Goal: Book appointment/travel/reservation: Book appointment/travel/reservation

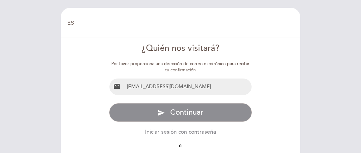
select select "es"
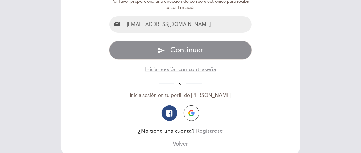
scroll to position [96, 0]
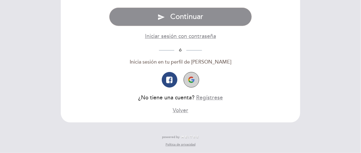
click at [192, 76] on button "button" at bounding box center [192, 80] width 16 height 16
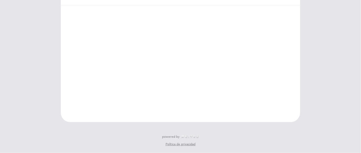
scroll to position [32, 0]
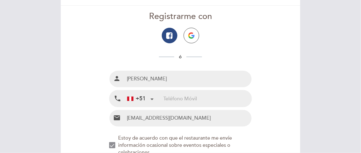
click at [195, 93] on input "tel" at bounding box center [208, 99] width 88 height 17
type input "933596920"
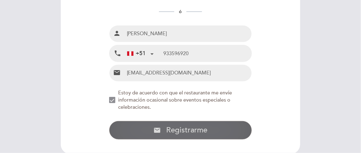
scroll to position [108, 0]
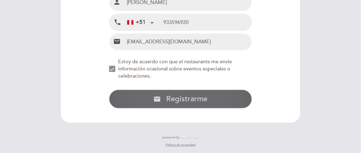
click at [185, 99] on span "Registrarme" at bounding box center [186, 99] width 41 height 9
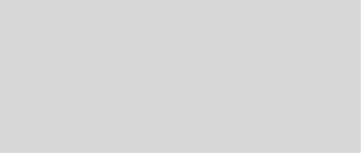
select select "es"
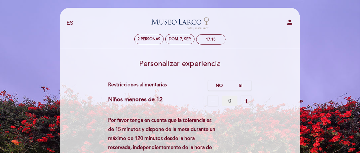
scroll to position [31, 0]
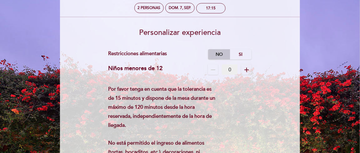
click at [220, 56] on label "No" at bounding box center [219, 54] width 22 height 10
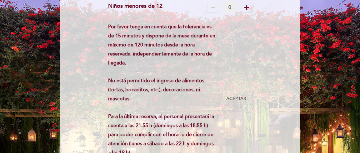
scroll to position [156, 0]
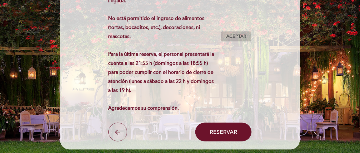
click at [237, 37] on span "Aceptar" at bounding box center [236, 36] width 20 height 7
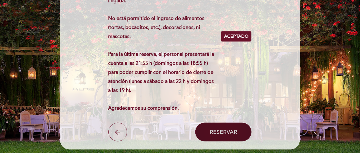
click at [243, 134] on button "Reservar" at bounding box center [223, 132] width 56 height 19
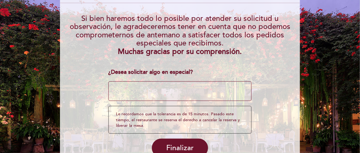
scroll to position [94, 0]
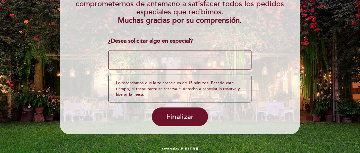
click at [200, 58] on textarea at bounding box center [179, 60] width 143 height 20
type textarea "u"
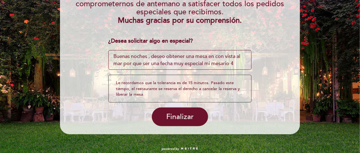
scroll to position [4, 0]
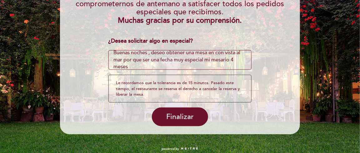
click at [147, 59] on textarea at bounding box center [179, 60] width 143 height 20
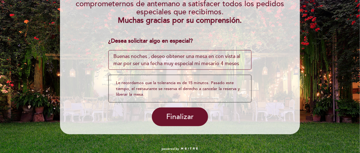
click at [199, 65] on textarea at bounding box center [179, 60] width 143 height 20
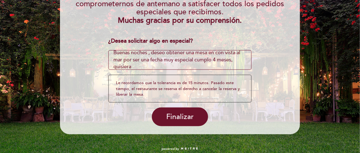
scroll to position [105, 0]
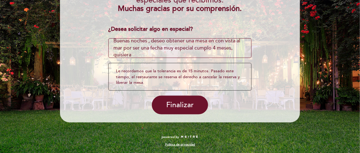
click at [183, 51] on textarea at bounding box center [179, 48] width 143 height 20
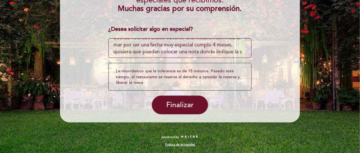
scroll to position [11, 0]
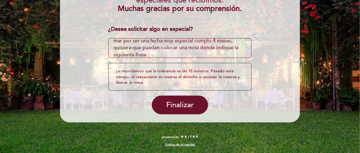
click at [209, 51] on textarea at bounding box center [179, 48] width 143 height 20
click at [248, 104] on div "Finalizar" at bounding box center [179, 105] width 143 height 19
click at [209, 52] on textarea at bounding box center [179, 48] width 143 height 20
click at [149, 46] on textarea at bounding box center [179, 48] width 143 height 20
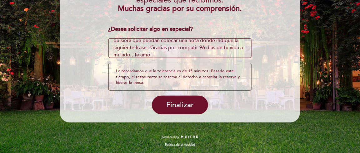
click at [151, 47] on textarea at bounding box center [179, 48] width 143 height 20
click at [212, 56] on textarea at bounding box center [179, 48] width 143 height 20
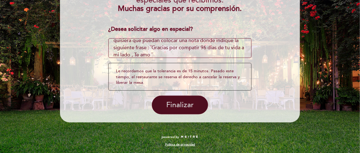
type textarea "Buenas noches , deseo obtener una mesa en con vista al mar por ser una fecha mu…"
click at [198, 104] on button "Finalizar" at bounding box center [180, 105] width 56 height 19
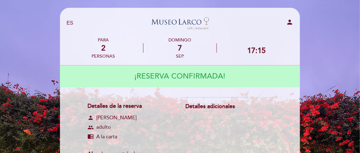
scroll to position [62, 0]
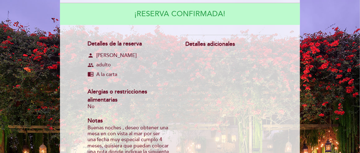
click at [215, 44] on div "Detalles adicionales" at bounding box center [225, 44] width 81 height 8
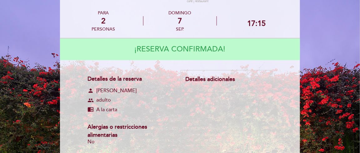
scroll to position [0, 0]
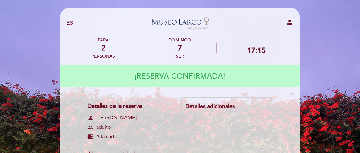
click at [291, 22] on icon "person" at bounding box center [289, 21] width 7 height 7
select select "es"
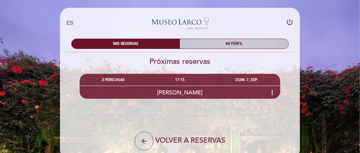
click at [243, 44] on div "MI PERFIL" at bounding box center [234, 44] width 108 height 10
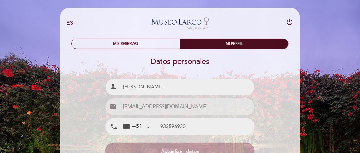
type input "933 596 920"
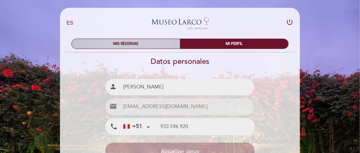
click at [156, 46] on div "MIS RESERVAS" at bounding box center [125, 44] width 108 height 10
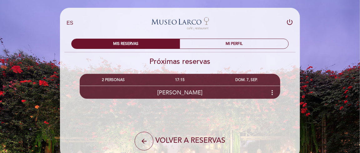
click at [244, 95] on div "[PERSON_NAME] more_vert" at bounding box center [180, 92] width 200 height 13
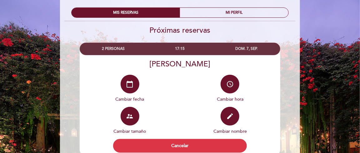
scroll to position [62, 0]
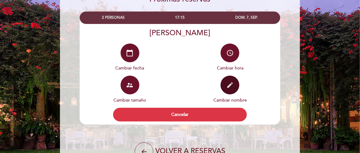
click at [232, 90] on button "edit" at bounding box center [229, 85] width 19 height 19
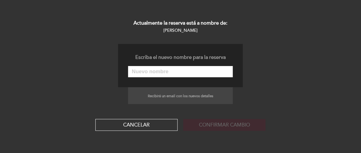
click at [208, 71] on input "text" at bounding box center [180, 71] width 105 height 11
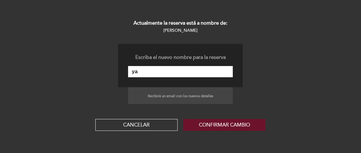
type input "y"
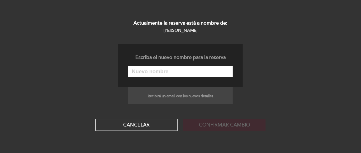
type input "Y"
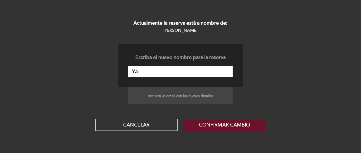
type input "Y"
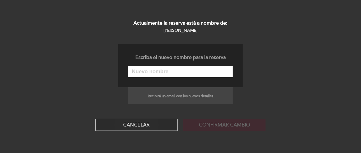
click at [162, 127] on button "Cancelar" at bounding box center [136, 125] width 82 height 12
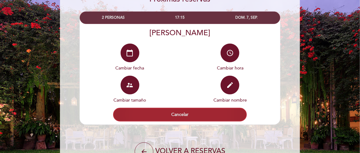
click at [235, 117] on button "Cancelar" at bounding box center [180, 115] width 134 height 14
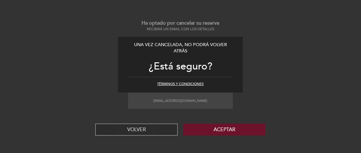
click at [164, 128] on button "VOLVER" at bounding box center [136, 130] width 82 height 12
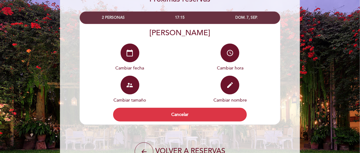
scroll to position [31, 0]
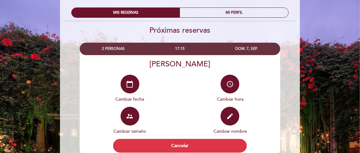
click at [225, 46] on div "DOM. 7, SEP." at bounding box center [246, 49] width 66 height 12
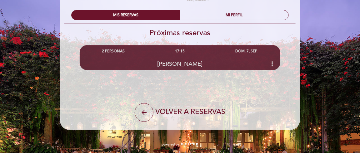
scroll to position [0, 0]
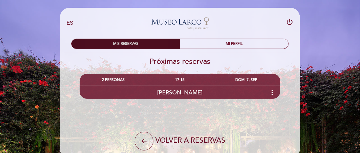
click at [131, 44] on div "MIS RESERVAS" at bounding box center [125, 44] width 108 height 10
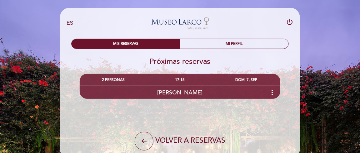
scroll to position [29, 0]
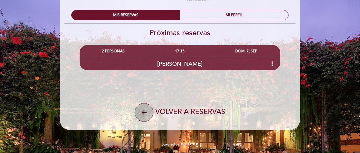
click at [150, 117] on button "arrow_back" at bounding box center [144, 112] width 19 height 19
select select "es"
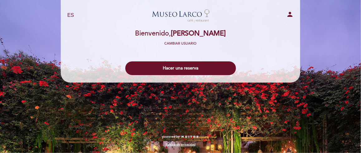
click at [191, 36] on span "[PERSON_NAME]" at bounding box center [198, 33] width 55 height 8
click at [219, 37] on span "[PERSON_NAME]" at bounding box center [198, 33] width 55 height 8
click at [216, 36] on span "[PERSON_NAME]" at bounding box center [198, 33] width 55 height 8
click at [291, 15] on icon "person" at bounding box center [289, 14] width 7 height 7
select select "es"
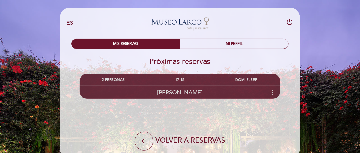
click at [260, 78] on div "DOM. 7, SEP." at bounding box center [246, 80] width 66 height 12
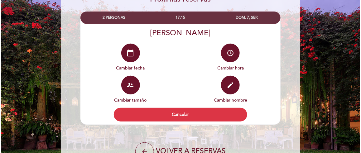
scroll to position [94, 0]
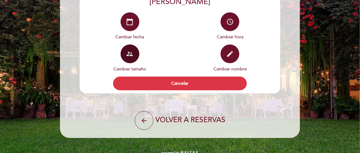
click at [138, 59] on button "supervisor_account" at bounding box center [129, 54] width 19 height 19
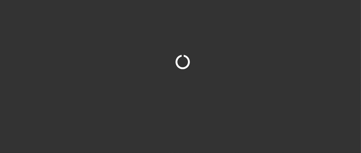
select select "es"
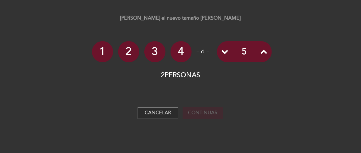
click at [167, 111] on button "Cancelar" at bounding box center [158, 113] width 41 height 12
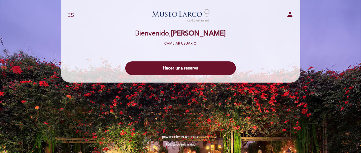
click at [209, 37] on span "[PERSON_NAME]" at bounding box center [198, 33] width 55 height 8
click at [291, 16] on icon "person" at bounding box center [289, 14] width 7 height 7
select select "es"
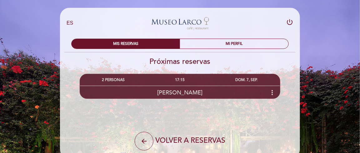
click at [202, 81] on div "17:15" at bounding box center [179, 80] width 66 height 12
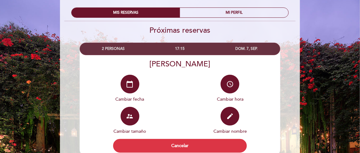
scroll to position [62, 0]
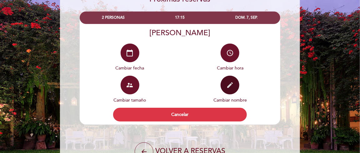
click at [232, 91] on button "edit" at bounding box center [229, 85] width 19 height 19
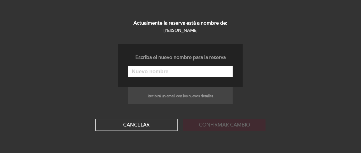
click at [217, 73] on input "text" at bounding box center [180, 71] width 105 height 11
type input "u"
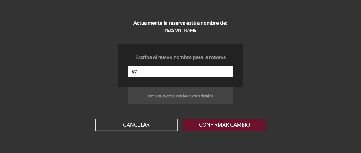
type input "y"
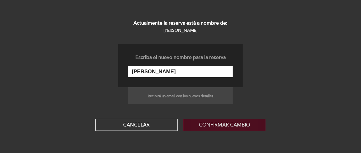
type input "[PERSON_NAME]"
click at [233, 125] on button "Confirmar cambio" at bounding box center [225, 125] width 82 height 12
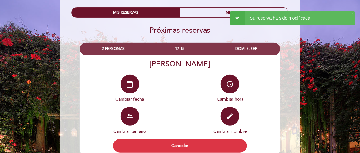
scroll to position [0, 0]
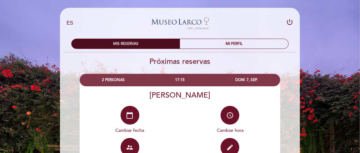
click at [152, 45] on div "MIS RESERVAS" at bounding box center [125, 44] width 108 height 10
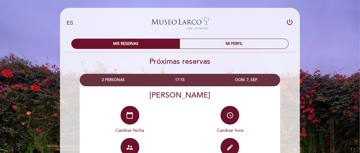
click at [180, 80] on div "17:15" at bounding box center [179, 80] width 66 height 12
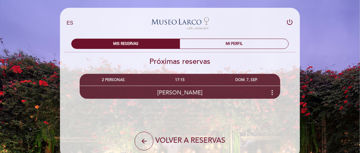
click at [180, 80] on div "17:15" at bounding box center [179, 80] width 66 height 12
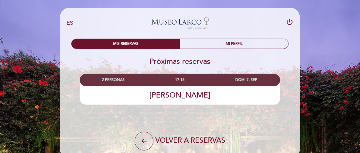
click at [180, 80] on div "17:15" at bounding box center [179, 80] width 66 height 12
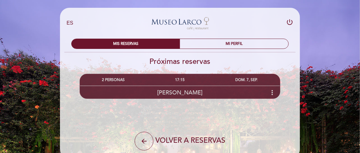
click at [180, 80] on div "17:15" at bounding box center [179, 80] width 66 height 12
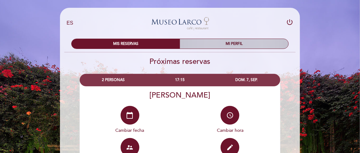
scroll to position [31, 0]
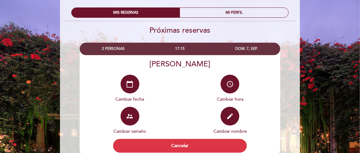
click at [230, 48] on div "DOM. 7, SEP." at bounding box center [246, 49] width 66 height 12
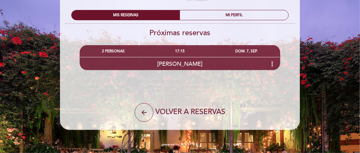
scroll to position [0, 0]
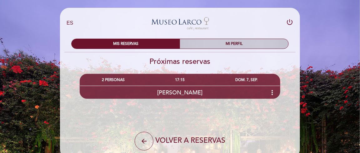
click at [265, 42] on div "MI PERFIL" at bounding box center [234, 44] width 108 height 10
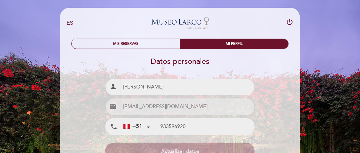
scroll to position [94, 0]
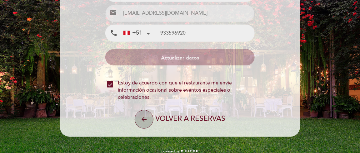
click at [150, 121] on button "arrow_back" at bounding box center [144, 119] width 19 height 19
select select "es"
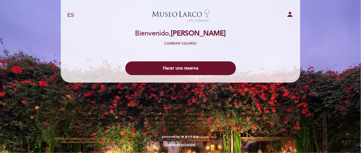
click at [67, 14] on select "EN ES PT" at bounding box center [70, 15] width 7 height 7
click at [171, 35] on span "[PERSON_NAME]" at bounding box center [198, 33] width 55 height 8
